Goal: Information Seeking & Learning: Learn about a topic

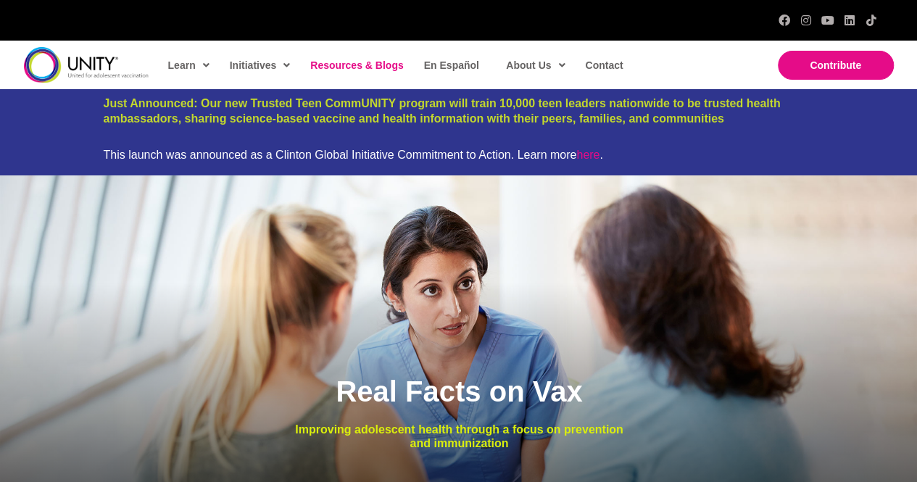
click at [330, 61] on span "Resources & Blogs" at bounding box center [356, 65] width 93 height 12
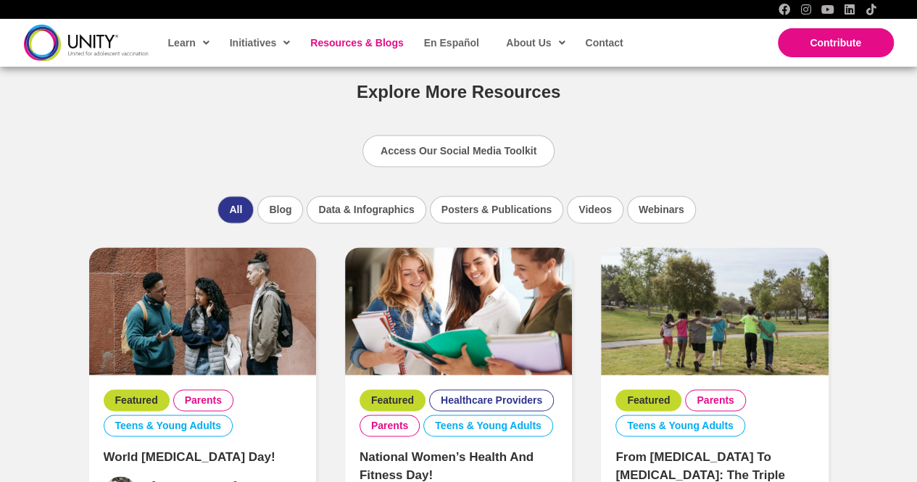
scroll to position [955, 0]
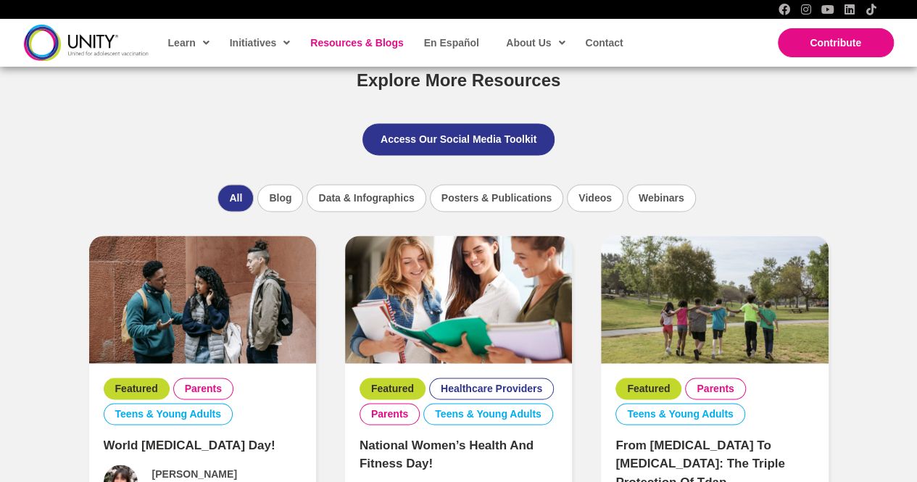
click at [411, 130] on link "Access Our Social Media Toolkit" at bounding box center [458, 139] width 192 height 32
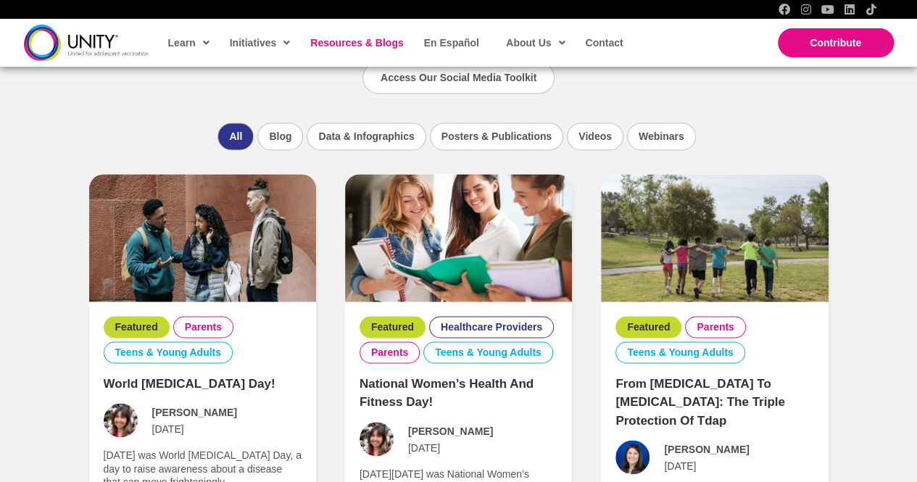
scroll to position [1018, 0]
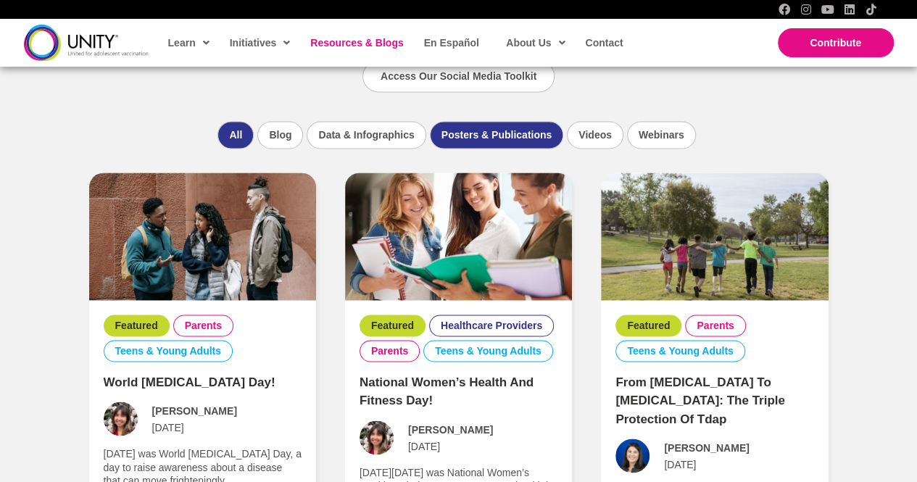
click at [509, 130] on li "Posters & Publications" at bounding box center [496, 135] width 133 height 28
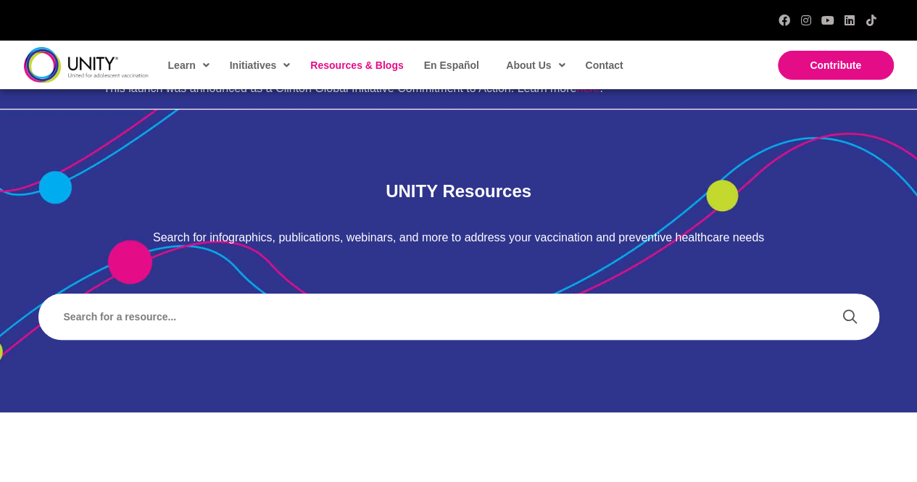
scroll to position [0, 0]
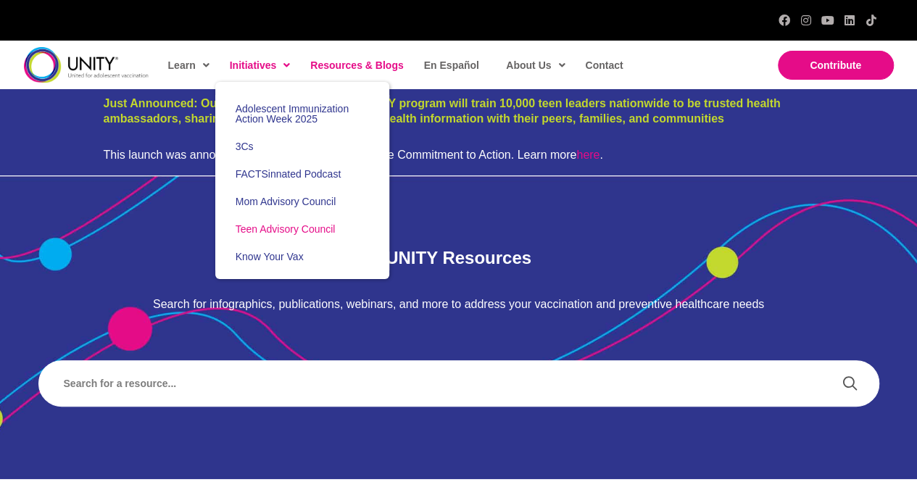
click at [242, 224] on span "Teen Advisory Council" at bounding box center [285, 229] width 100 height 12
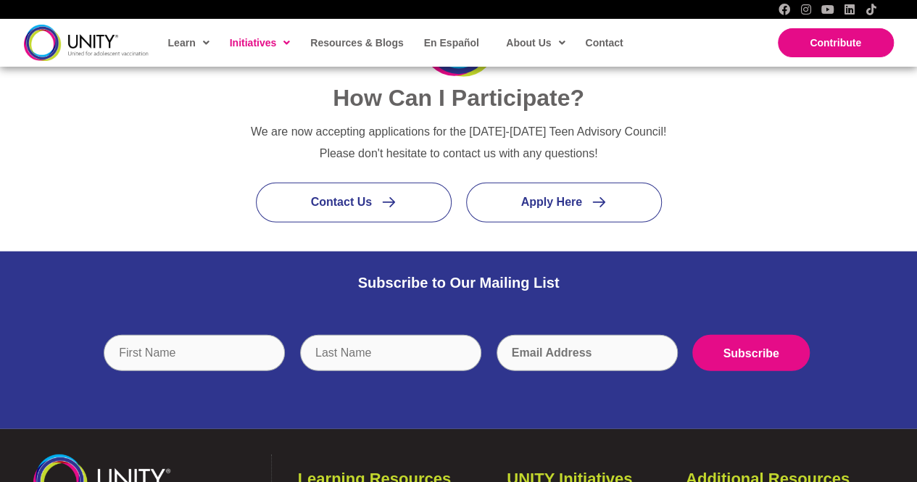
scroll to position [1995, 0]
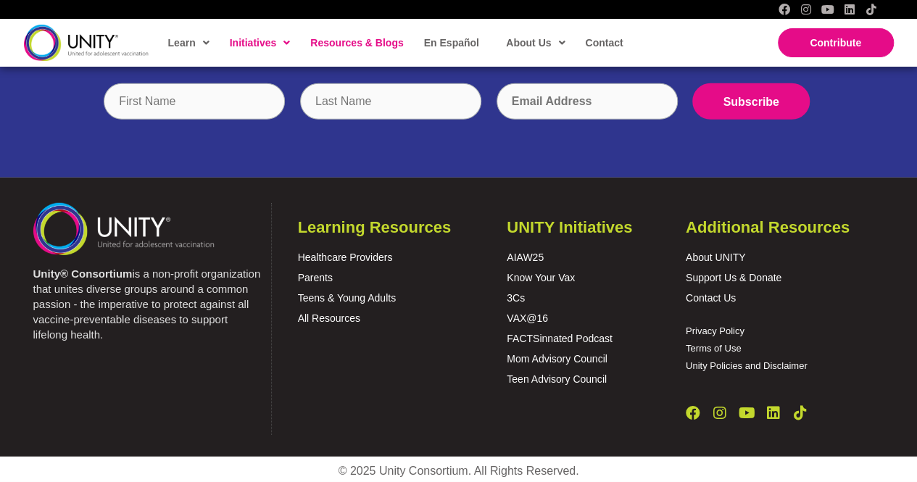
click at [313, 44] on span "Resources & Blogs" at bounding box center [356, 43] width 93 height 12
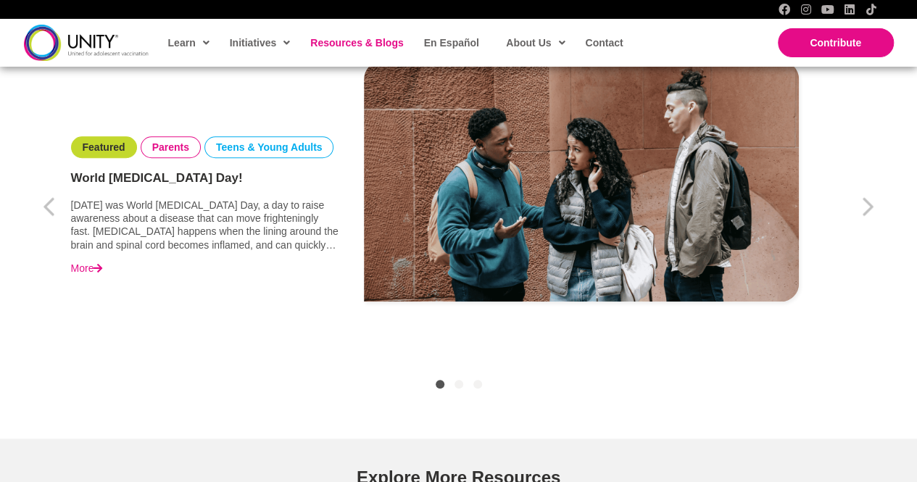
scroll to position [559, 0]
click at [878, 204] on button "Next" at bounding box center [867, 205] width 43 height 43
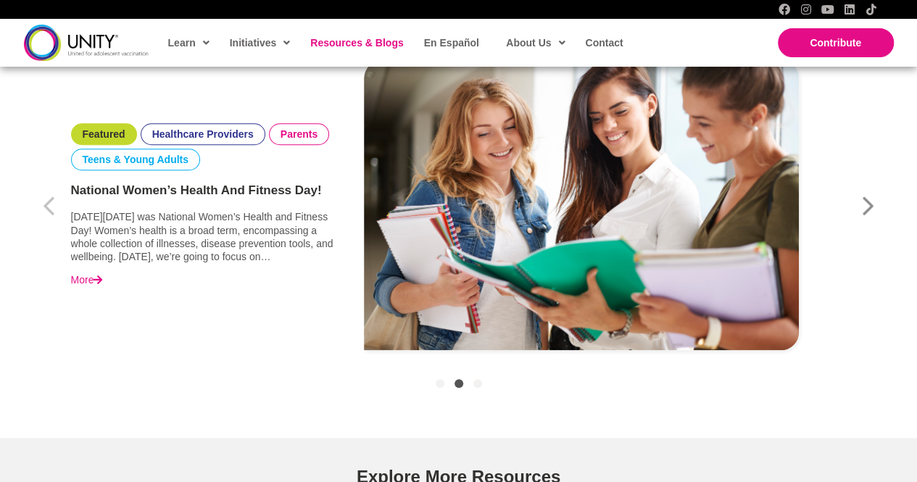
click at [878, 204] on button "Next" at bounding box center [867, 205] width 43 height 43
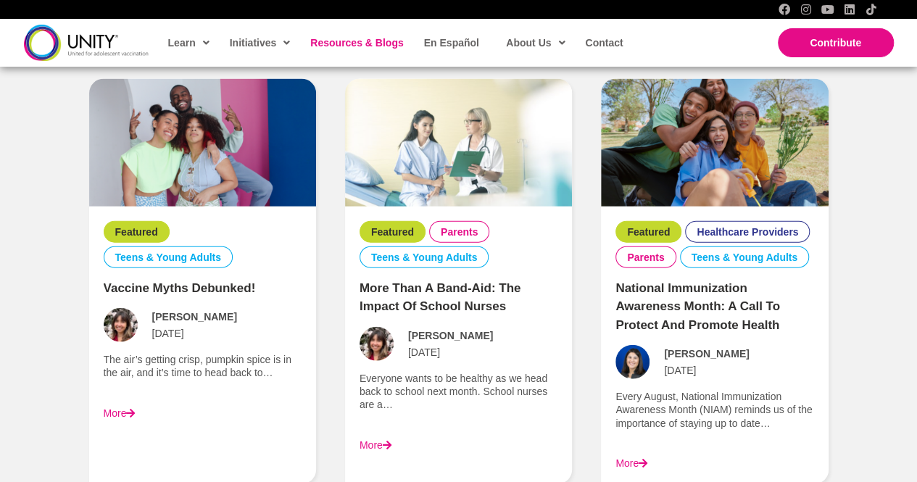
scroll to position [1547, 0]
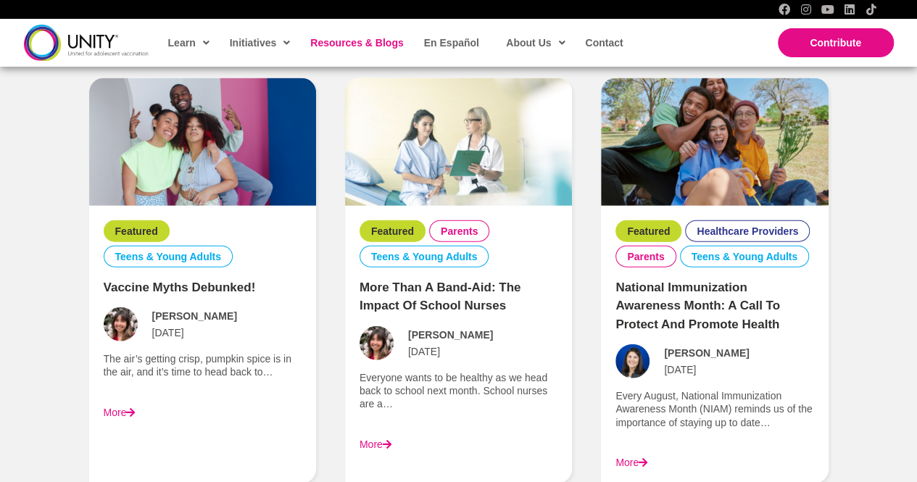
click at [204, 168] on img at bounding box center [202, 142] width 227 height 128
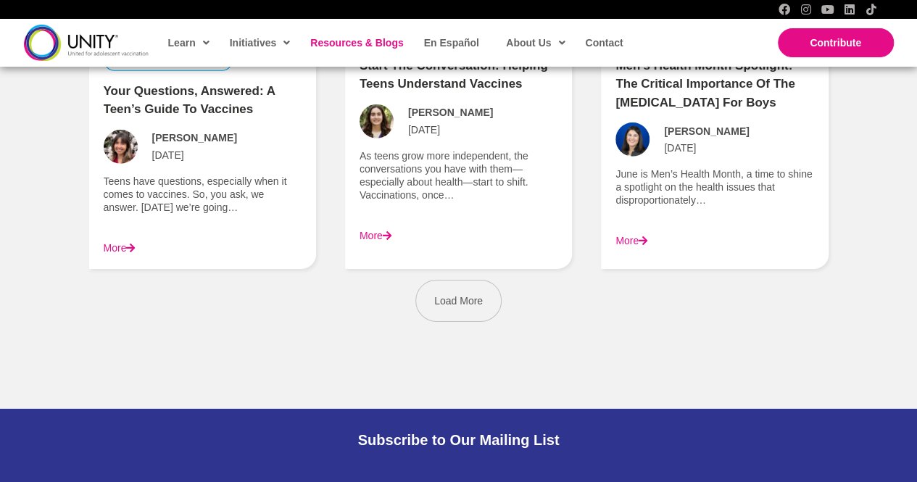
scroll to position [2179, 0]
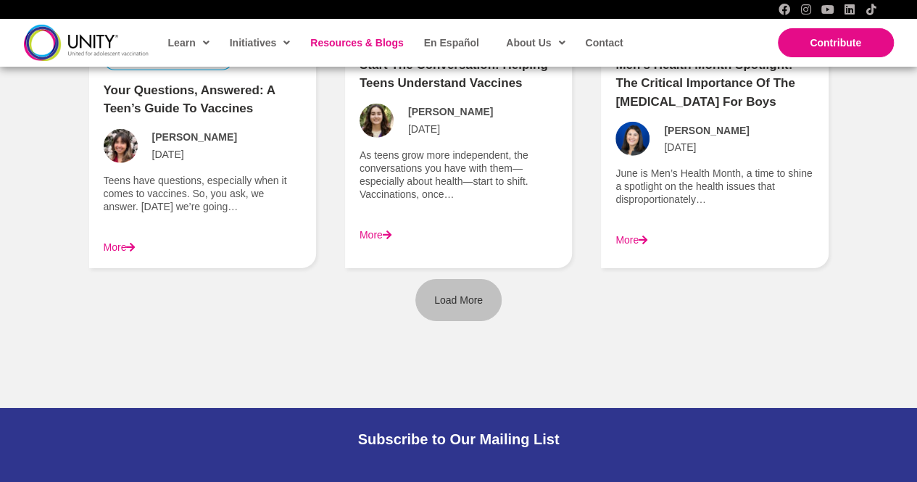
click at [467, 294] on span "Load More" at bounding box center [458, 300] width 49 height 12
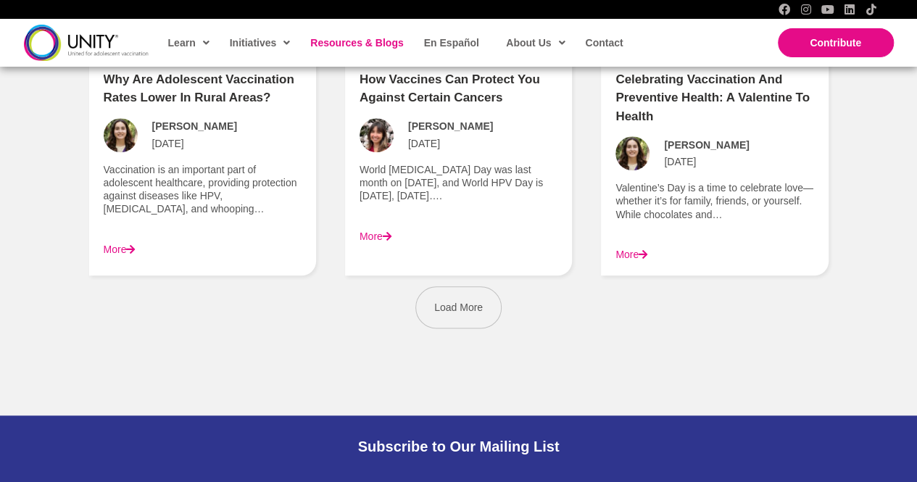
scroll to position [3489, 0]
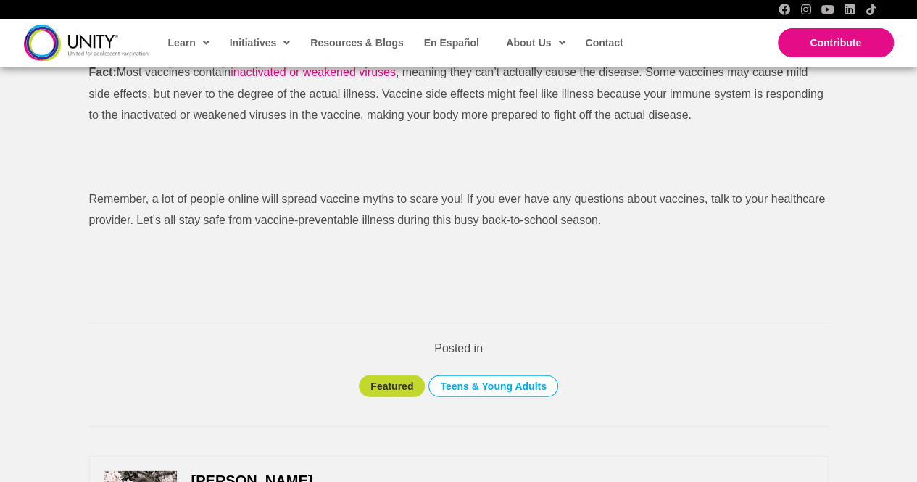
scroll to position [1987, 0]
